Goal: Navigation & Orientation: Find specific page/section

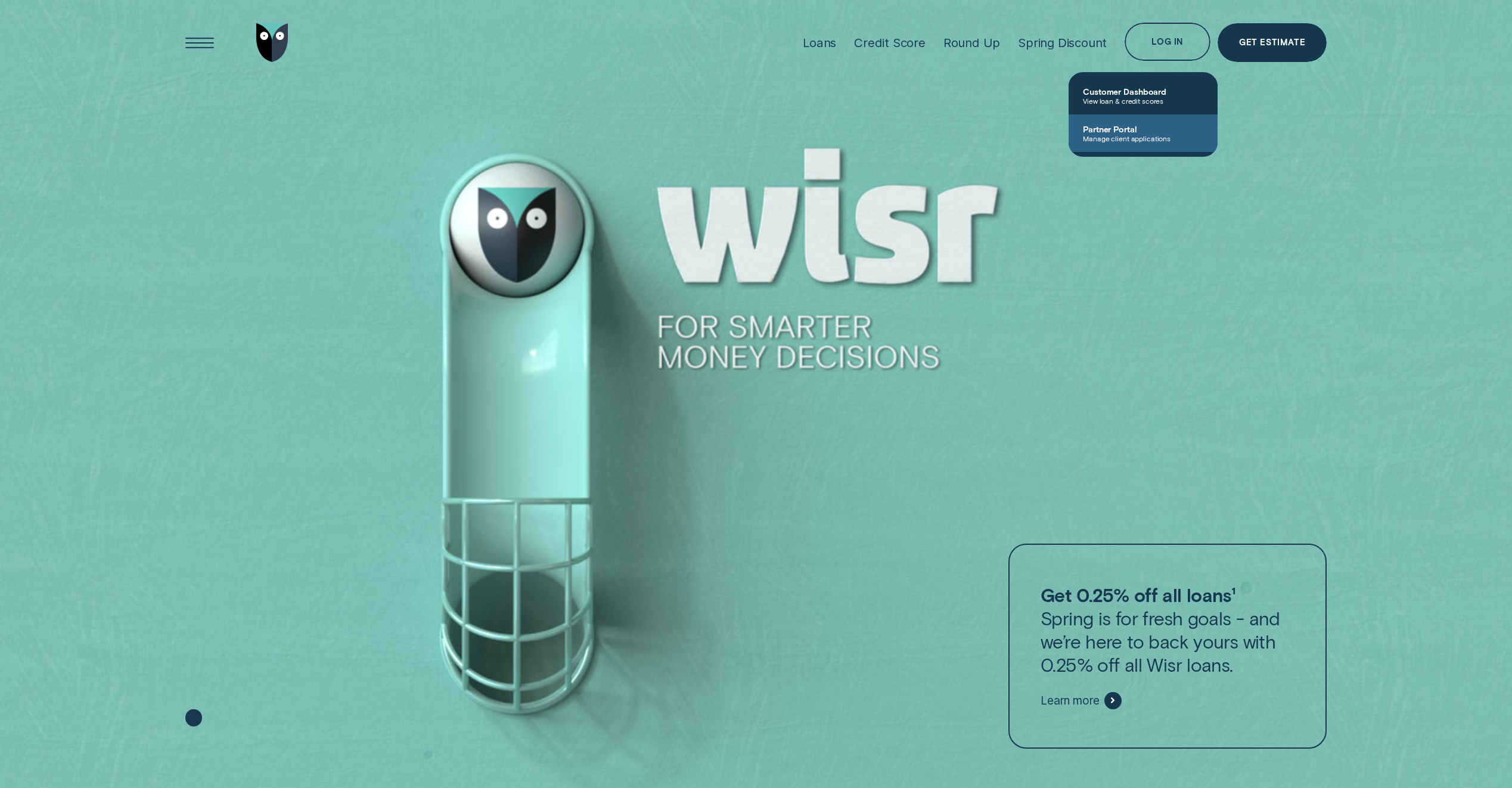
click at [1122, 136] on span "Manage client applications" at bounding box center [1143, 138] width 120 height 8
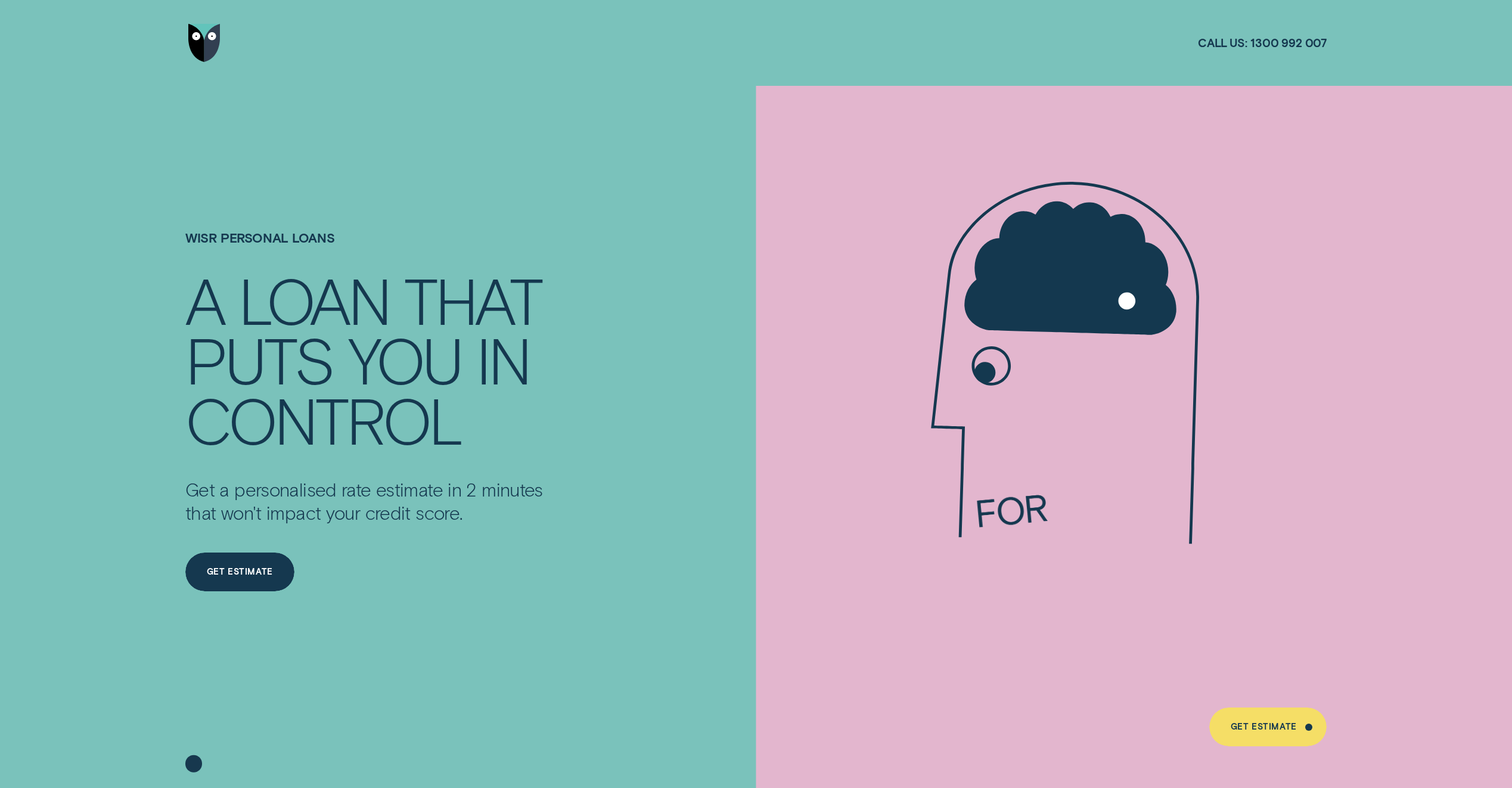
click at [195, 47] on img "Go to home page" at bounding box center [204, 43] width 32 height 39
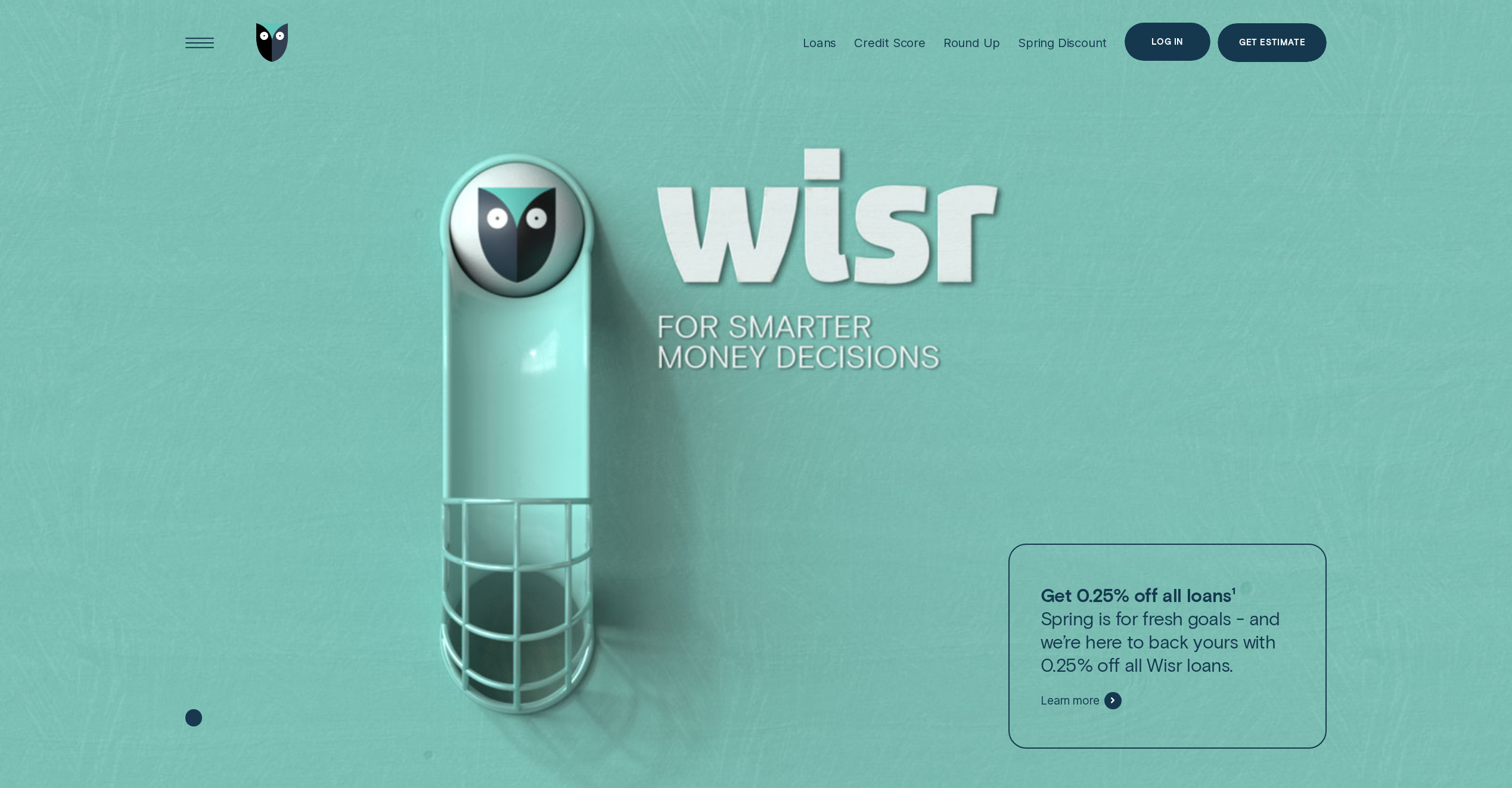
click at [1183, 45] on div "Log in" at bounding box center [1167, 42] width 31 height 8
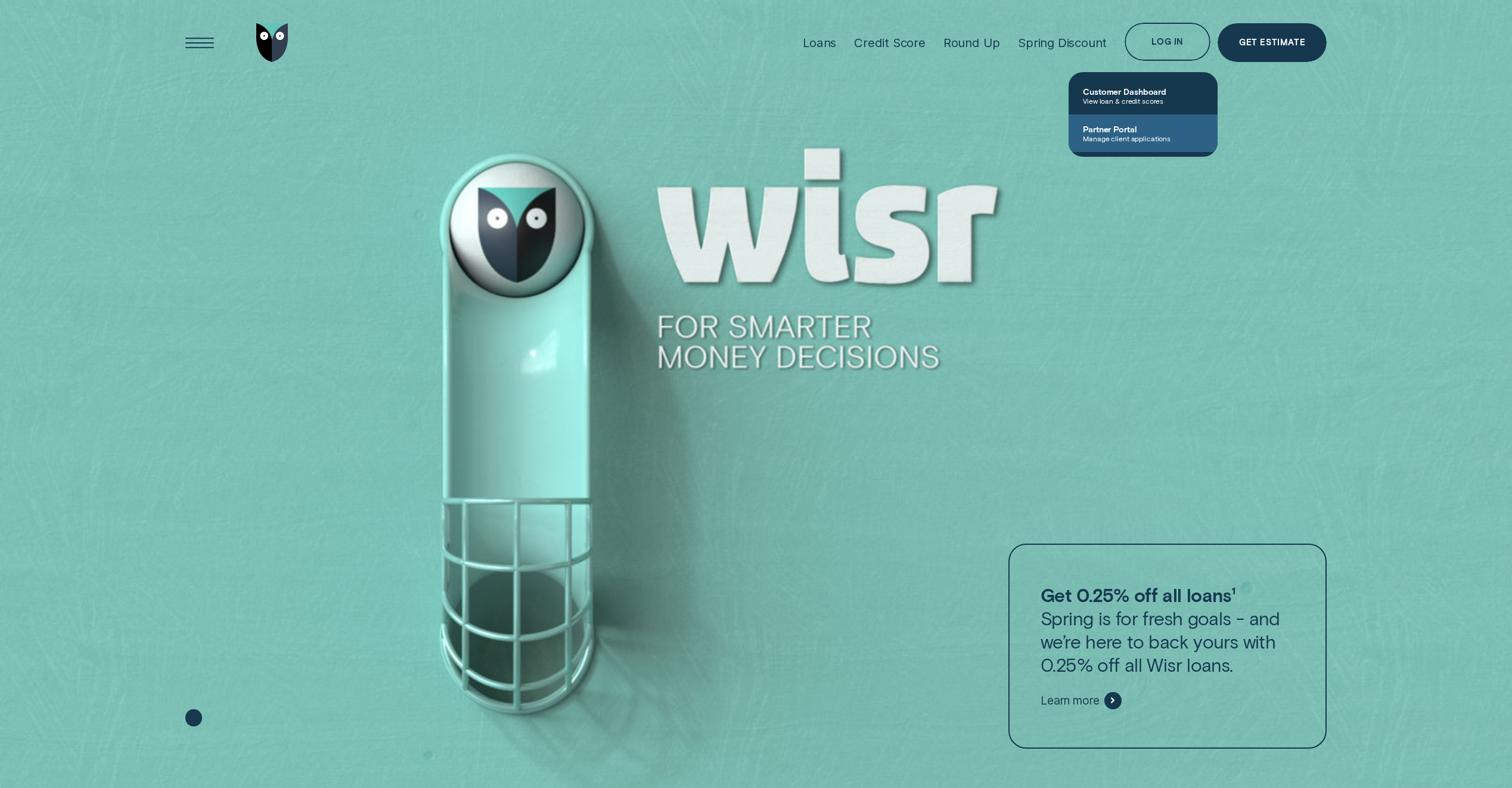
click at [1138, 132] on span "Partner Portal" at bounding box center [1143, 129] width 120 height 10
